Goal: Book appointment/travel/reservation

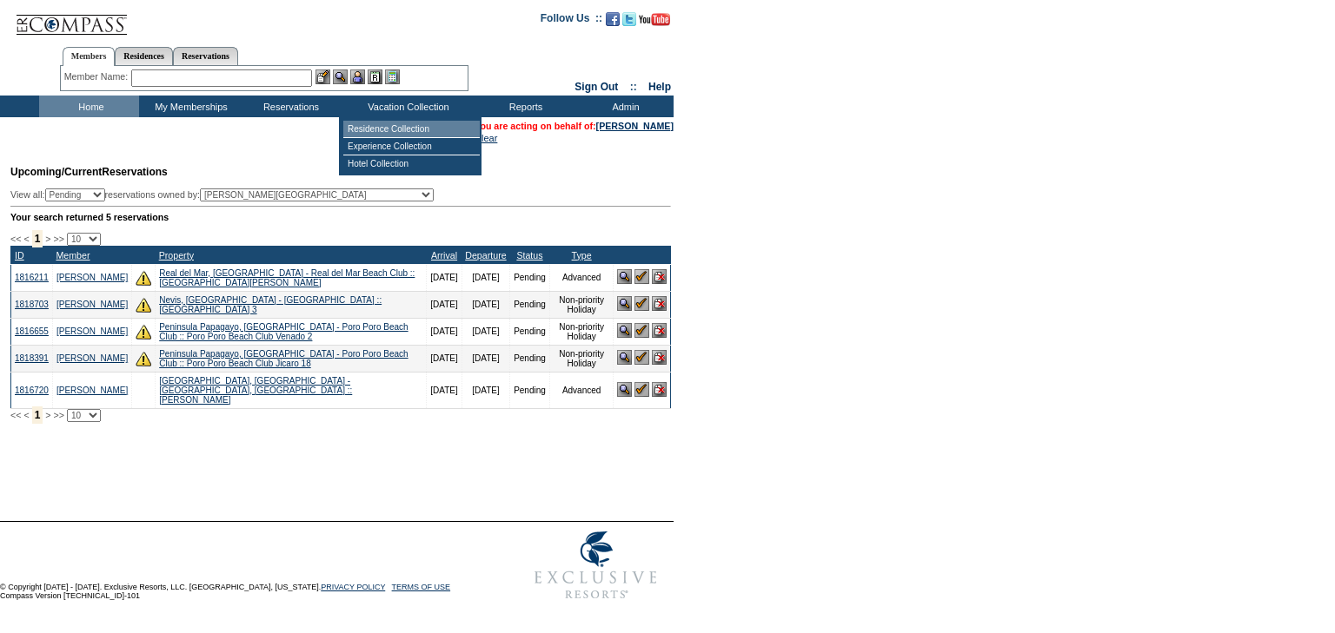
drag, startPoint x: 399, startPoint y: 128, endPoint x: 400, endPoint y: 139, distance: 11.3
click at [399, 128] on td "Residence Collection" at bounding box center [411, 129] width 136 height 17
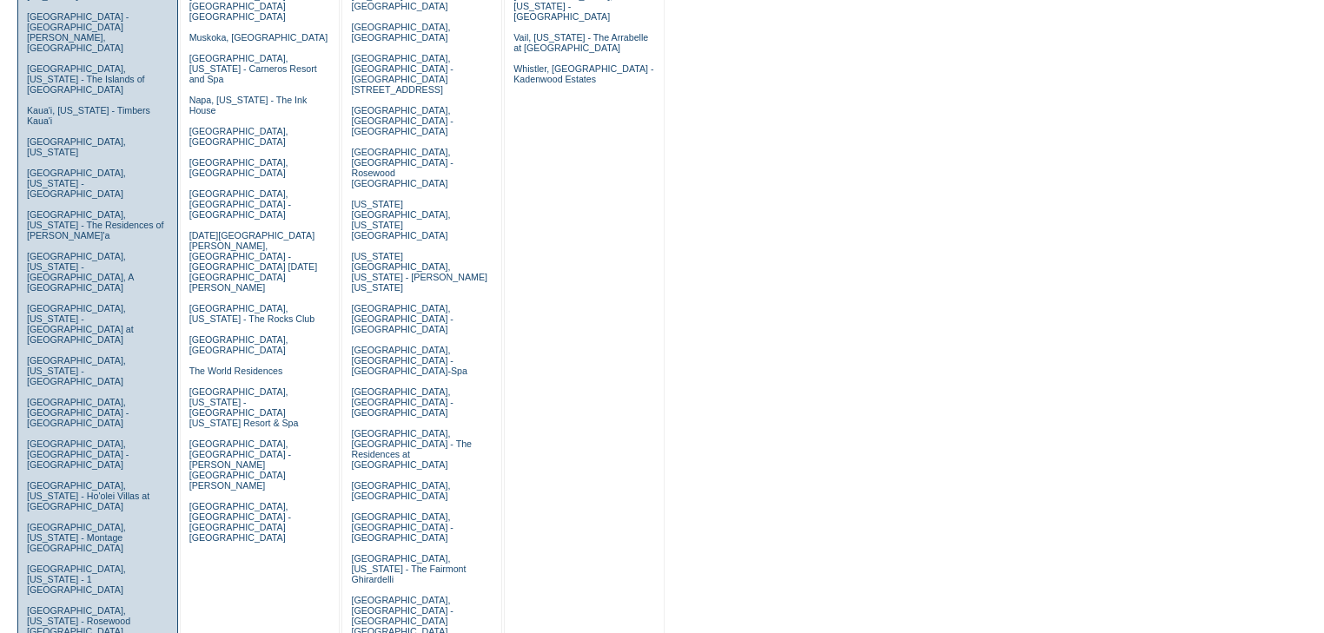
scroll to position [626, 0]
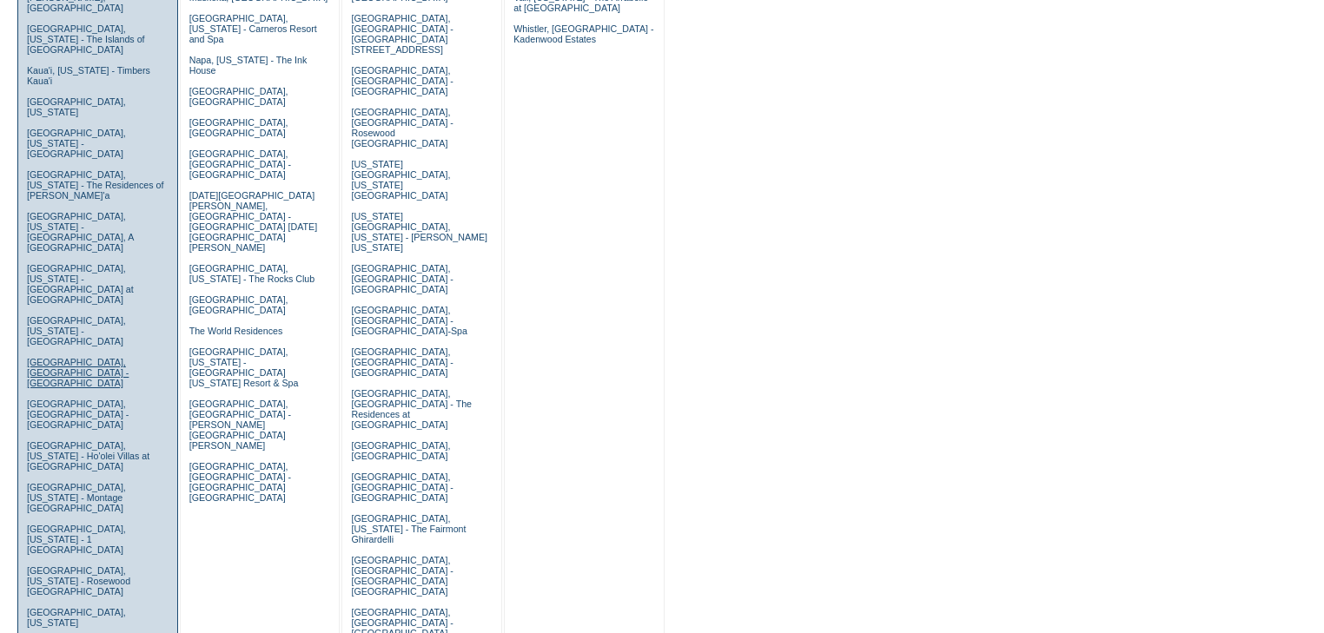
click at [59, 357] on link "[GEOGRAPHIC_DATA], [GEOGRAPHIC_DATA] - [GEOGRAPHIC_DATA]" at bounding box center [78, 372] width 102 height 31
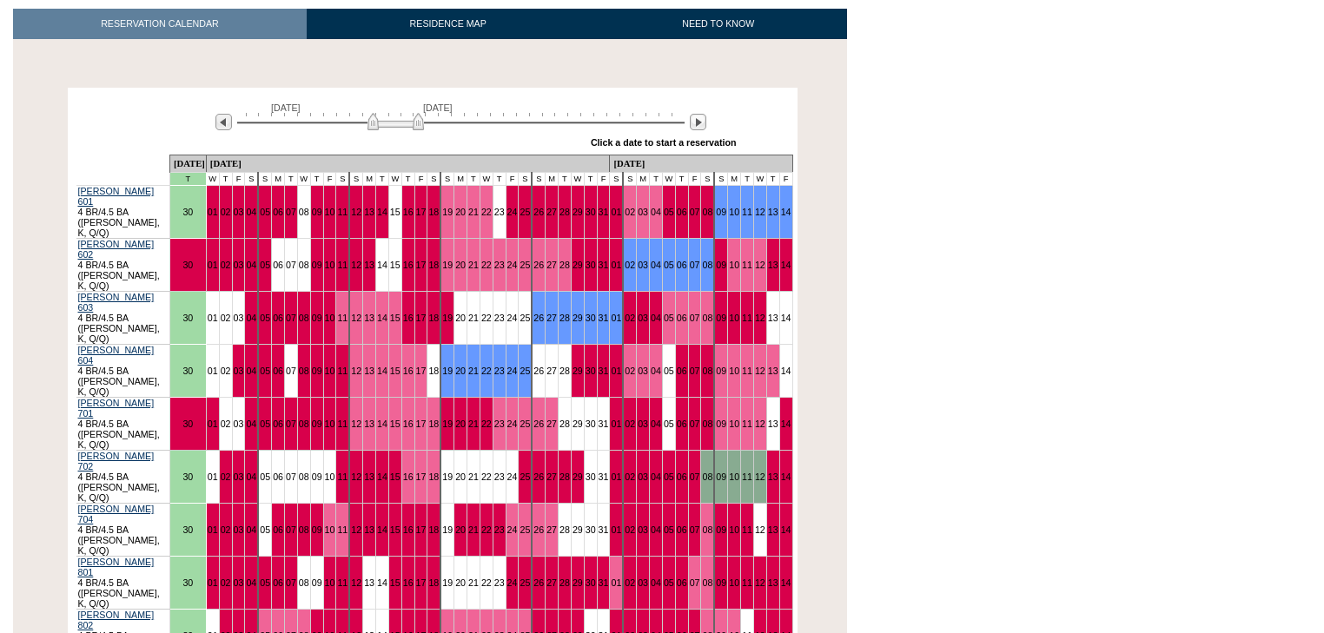
scroll to position [278, 0]
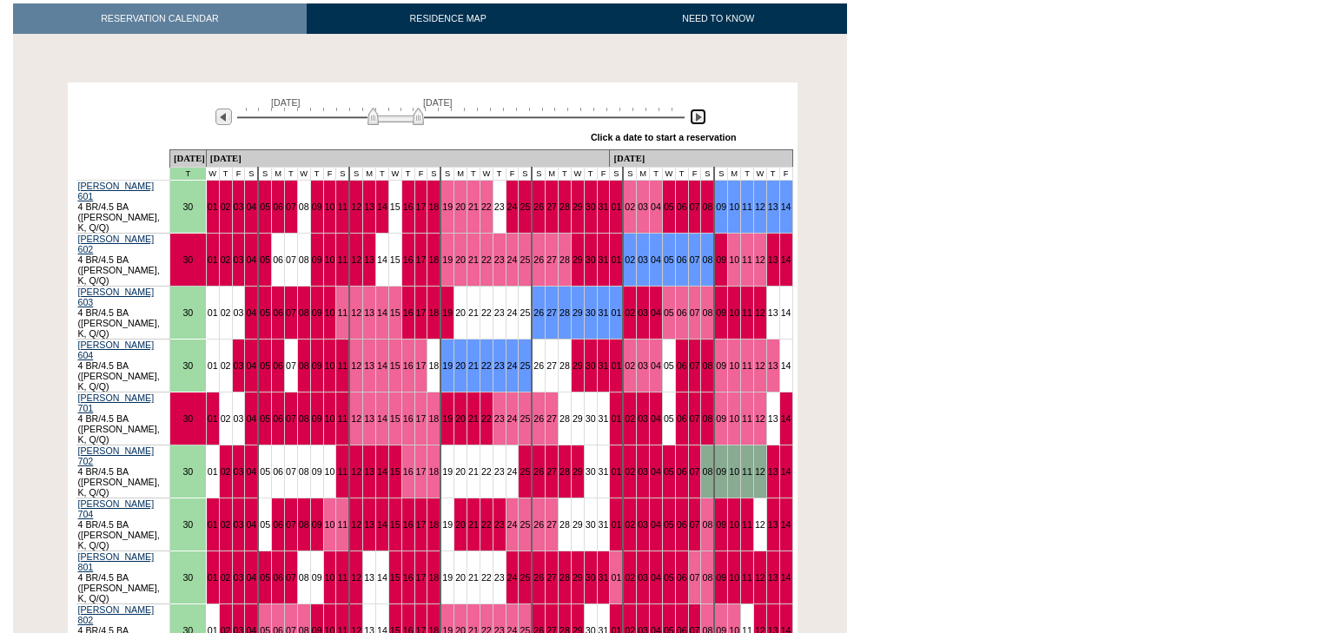
click at [696, 109] on img at bounding box center [698, 117] width 17 height 17
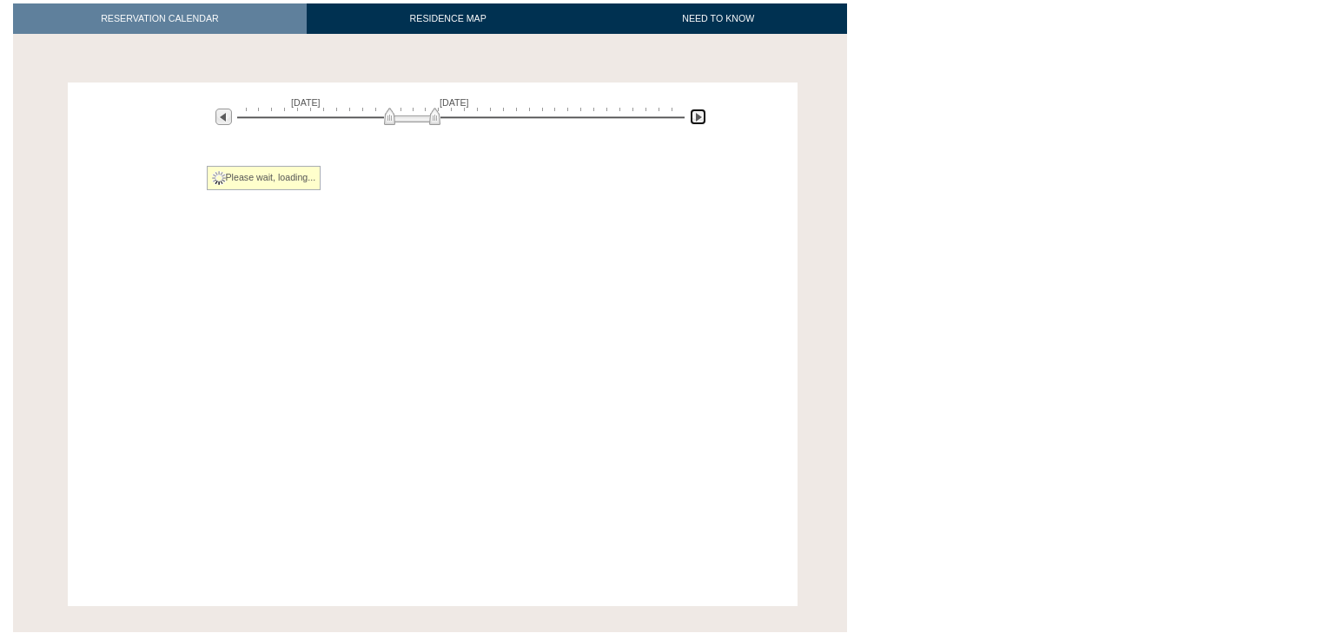
click at [696, 109] on img at bounding box center [698, 117] width 17 height 17
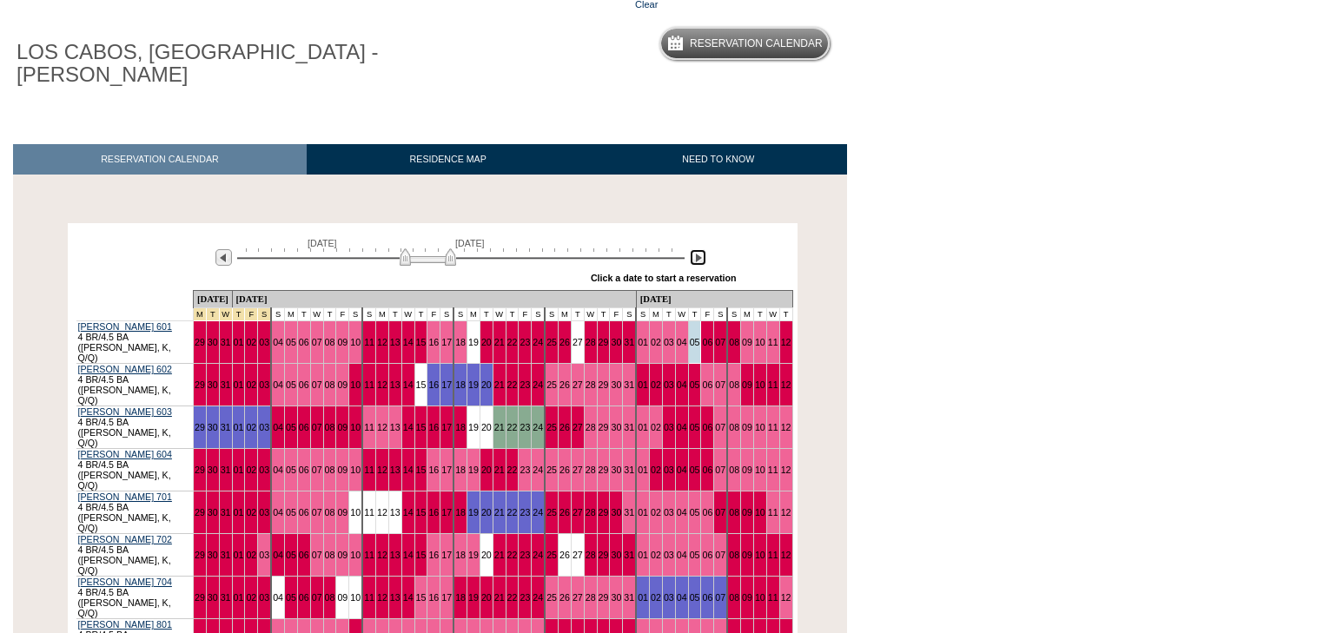
scroll to position [0, 0]
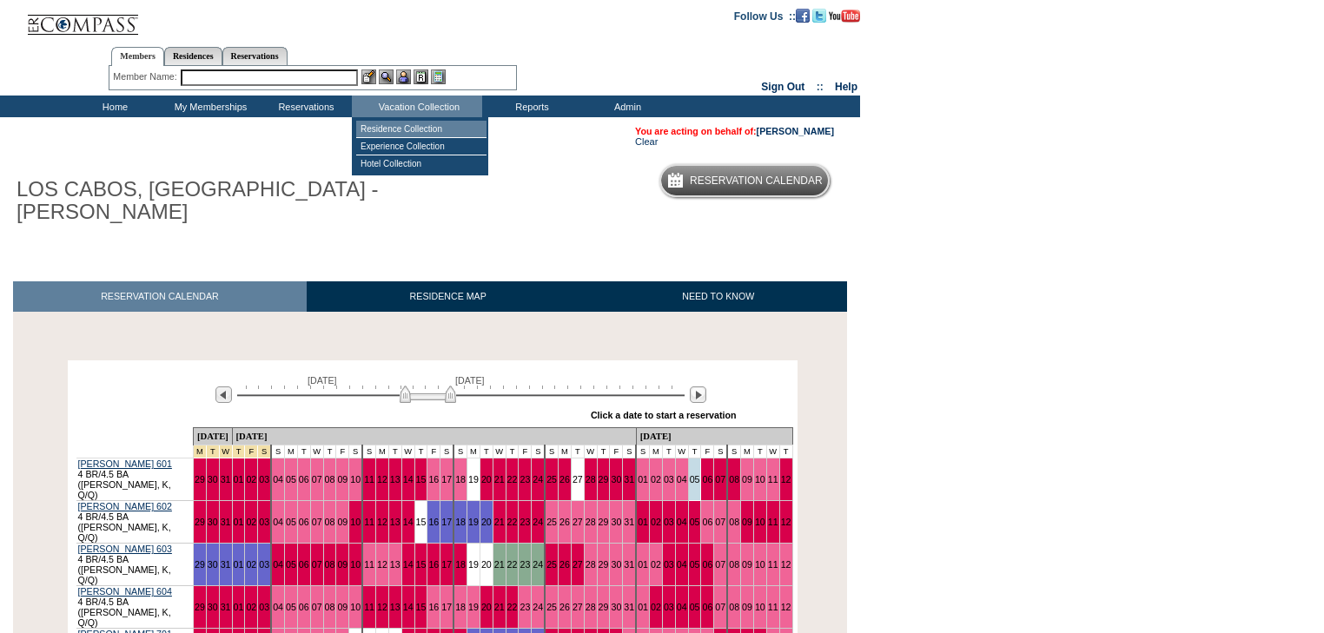
click at [427, 129] on td "Residence Collection" at bounding box center [421, 129] width 130 height 17
